Goal: Task Accomplishment & Management: Manage account settings

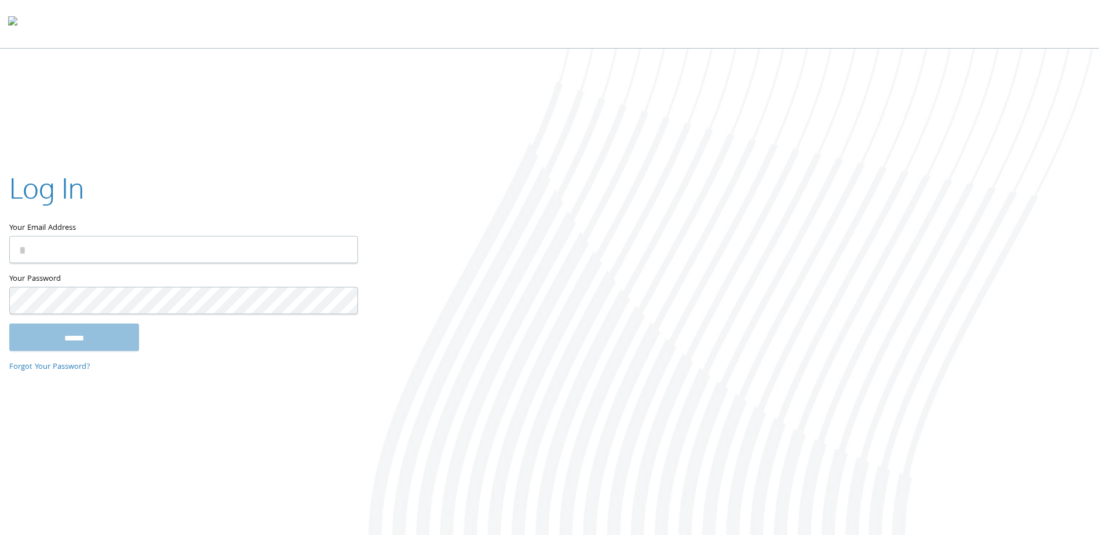
type input "**********"
click at [108, 334] on input "******" at bounding box center [74, 338] width 130 height 28
type input "**********"
click at [16, 330] on input "******" at bounding box center [74, 338] width 130 height 28
